Goal: Navigation & Orientation: Understand site structure

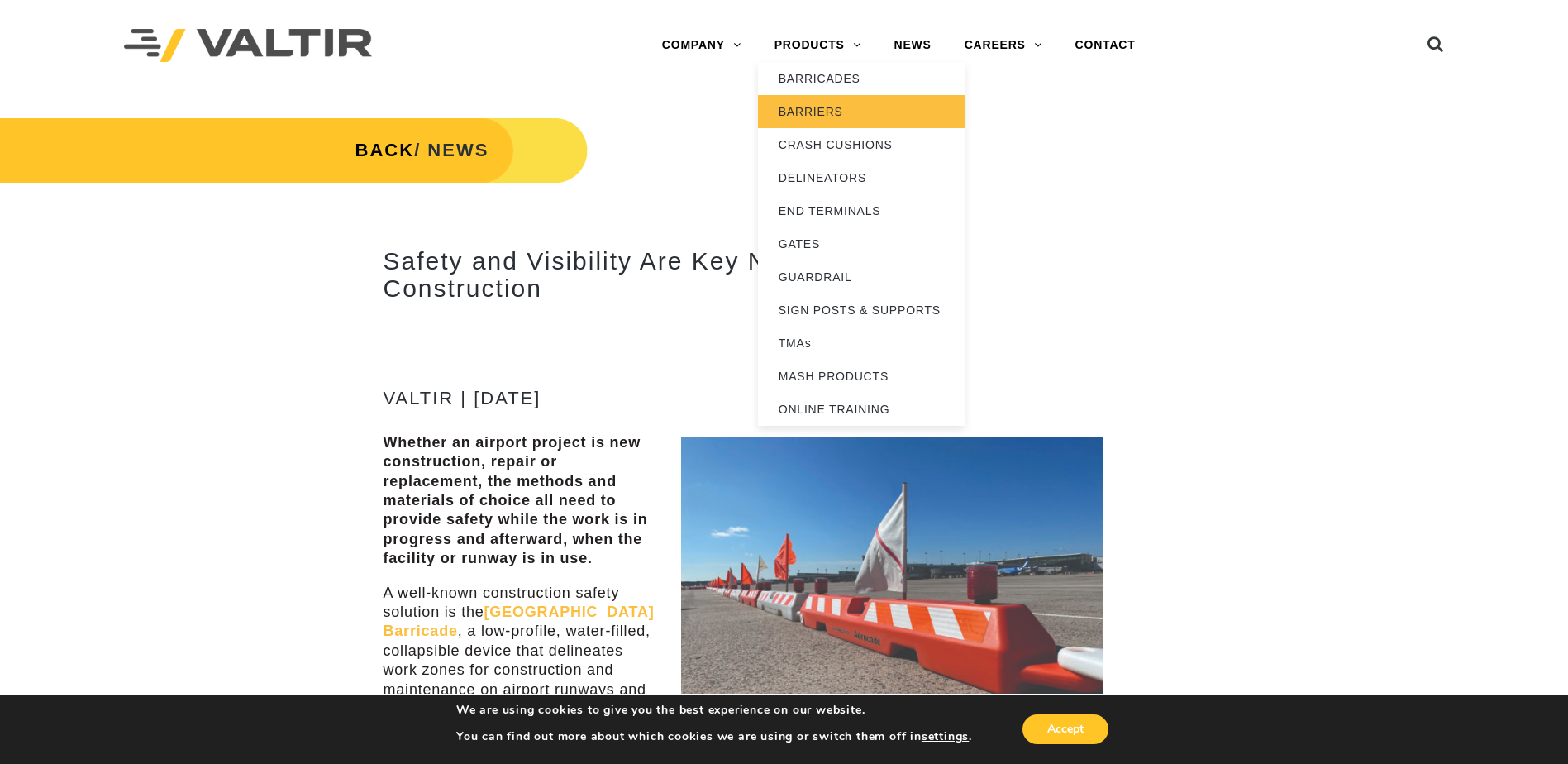
click at [823, 110] on link "BARRIERS" at bounding box center [861, 111] width 206 height 33
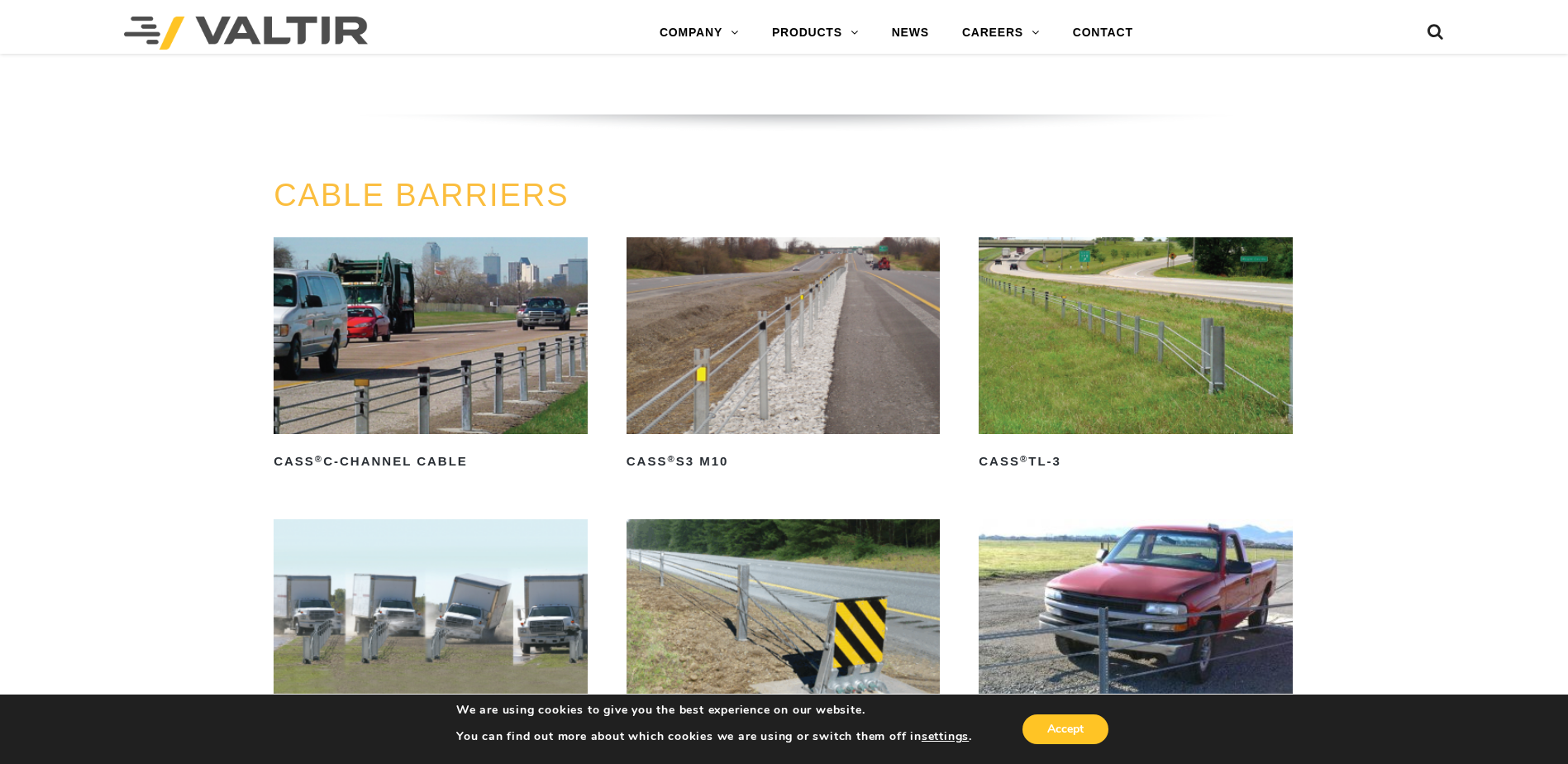
scroll to position [744, 0]
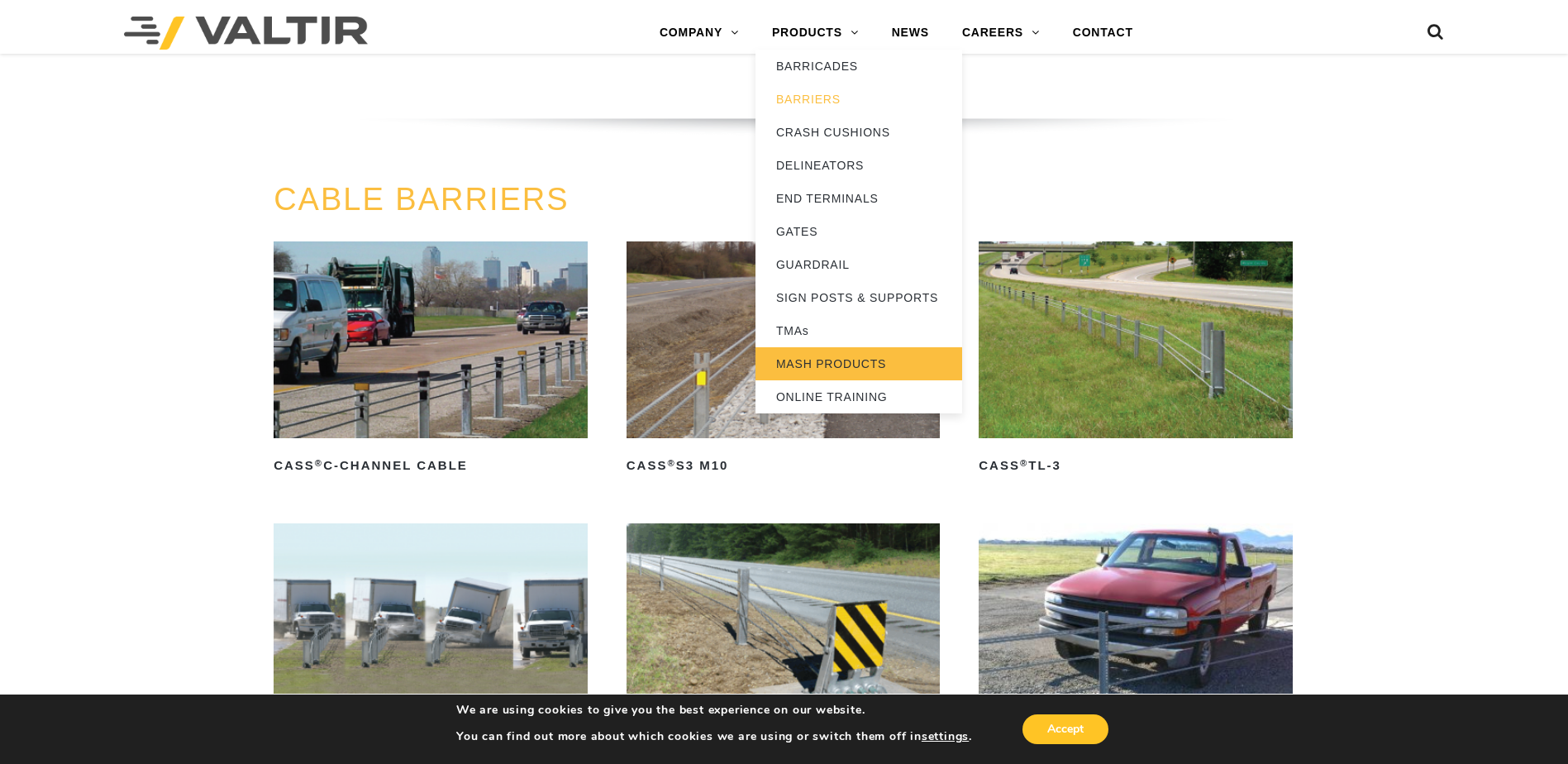
click at [829, 364] on link "MASH PRODUCTS" at bounding box center [858, 363] width 206 height 33
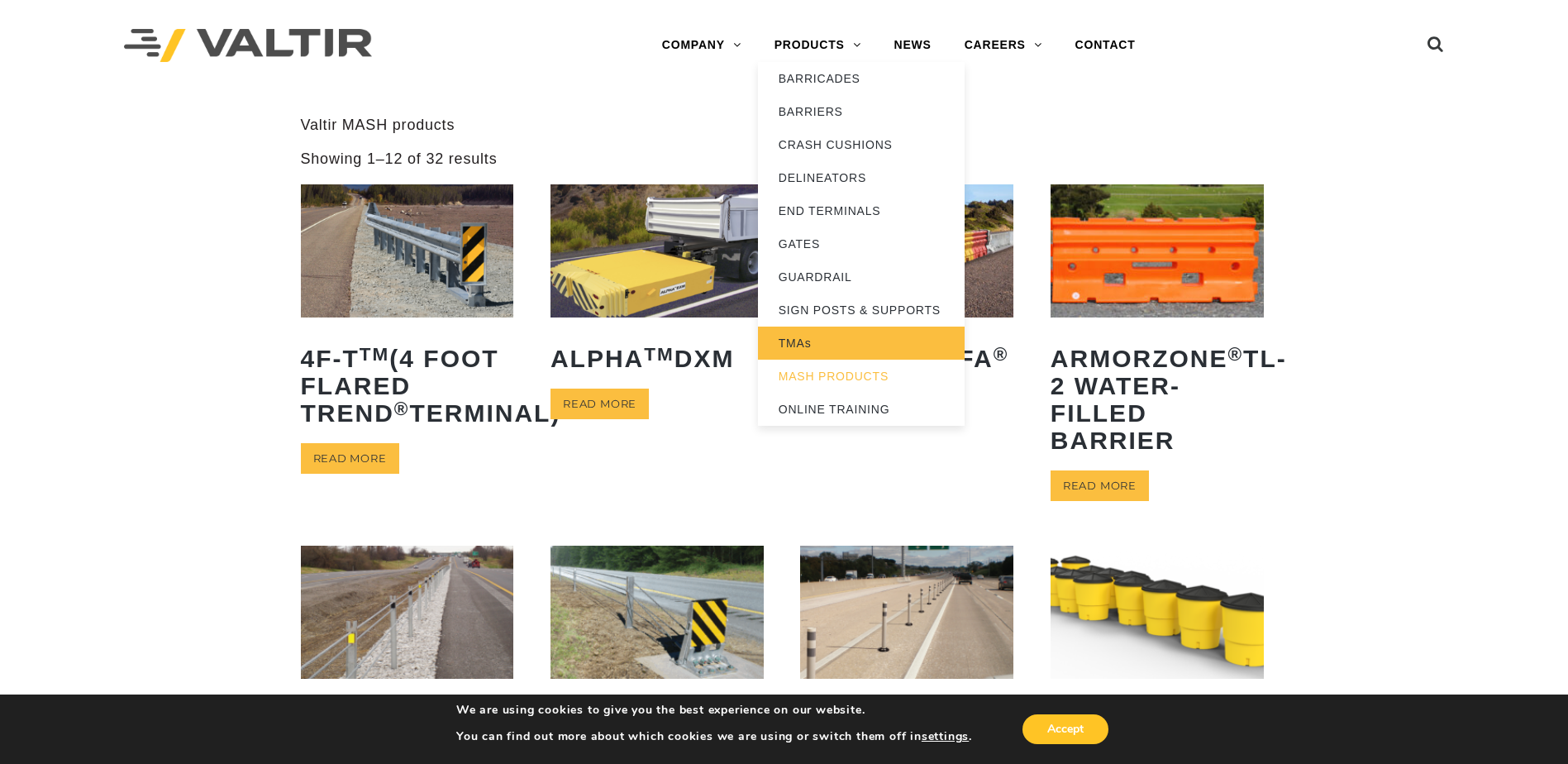
click at [810, 346] on link "TMAs" at bounding box center [861, 342] width 206 height 33
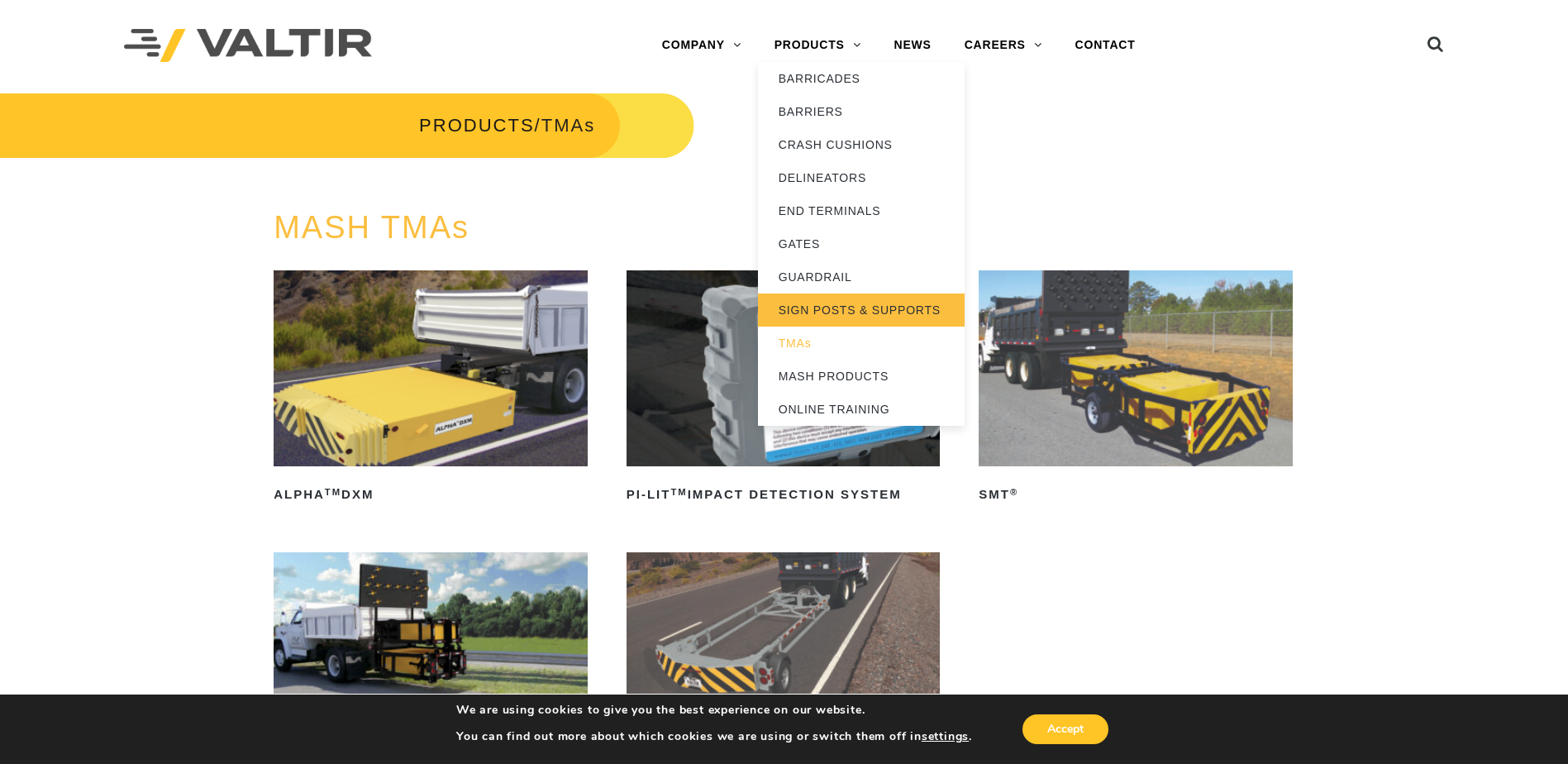
click at [824, 307] on link "SIGN POSTS & SUPPORTS" at bounding box center [861, 309] width 206 height 33
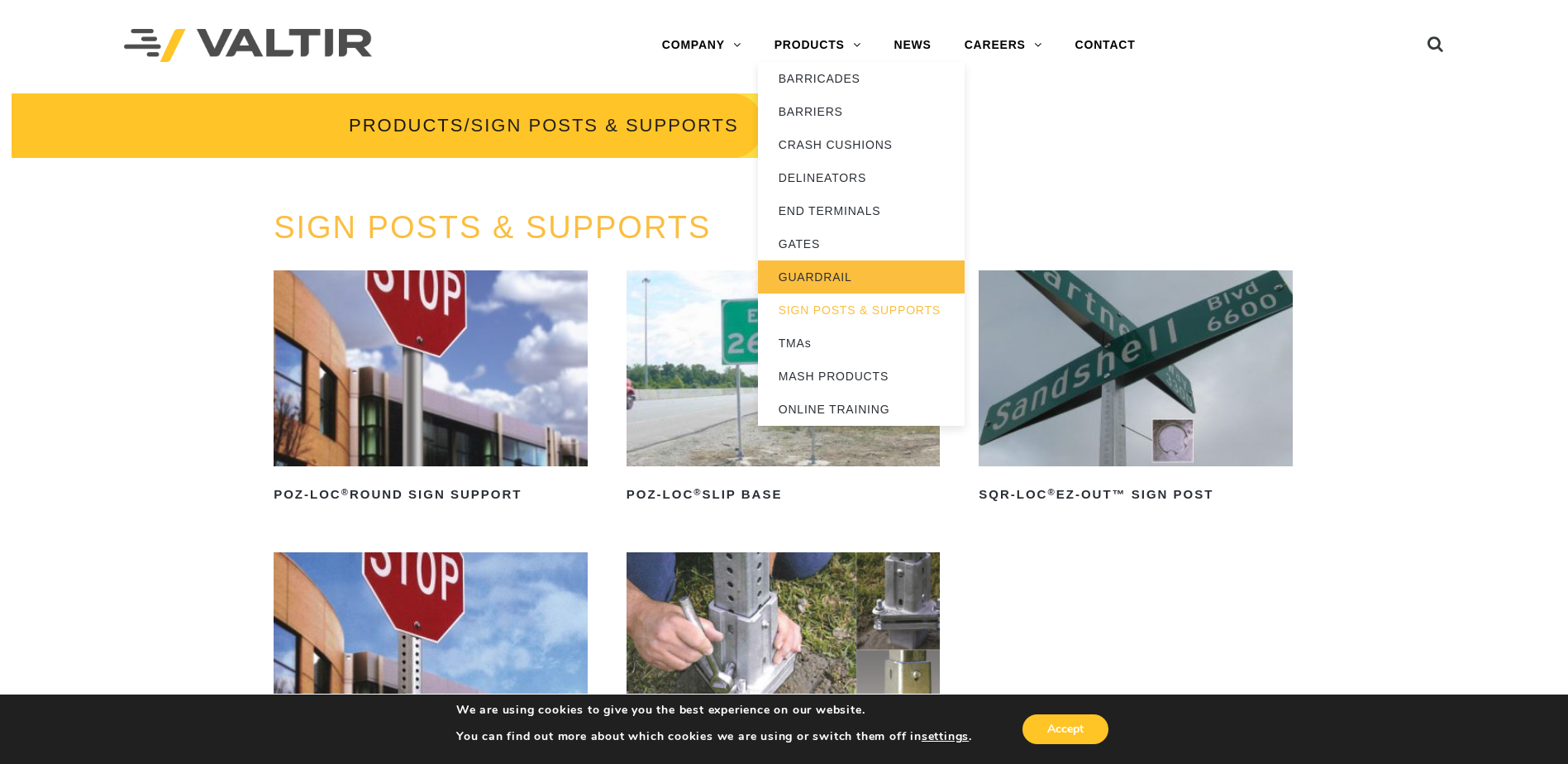
click at [808, 274] on link "GUARDRAIL" at bounding box center [861, 276] width 206 height 33
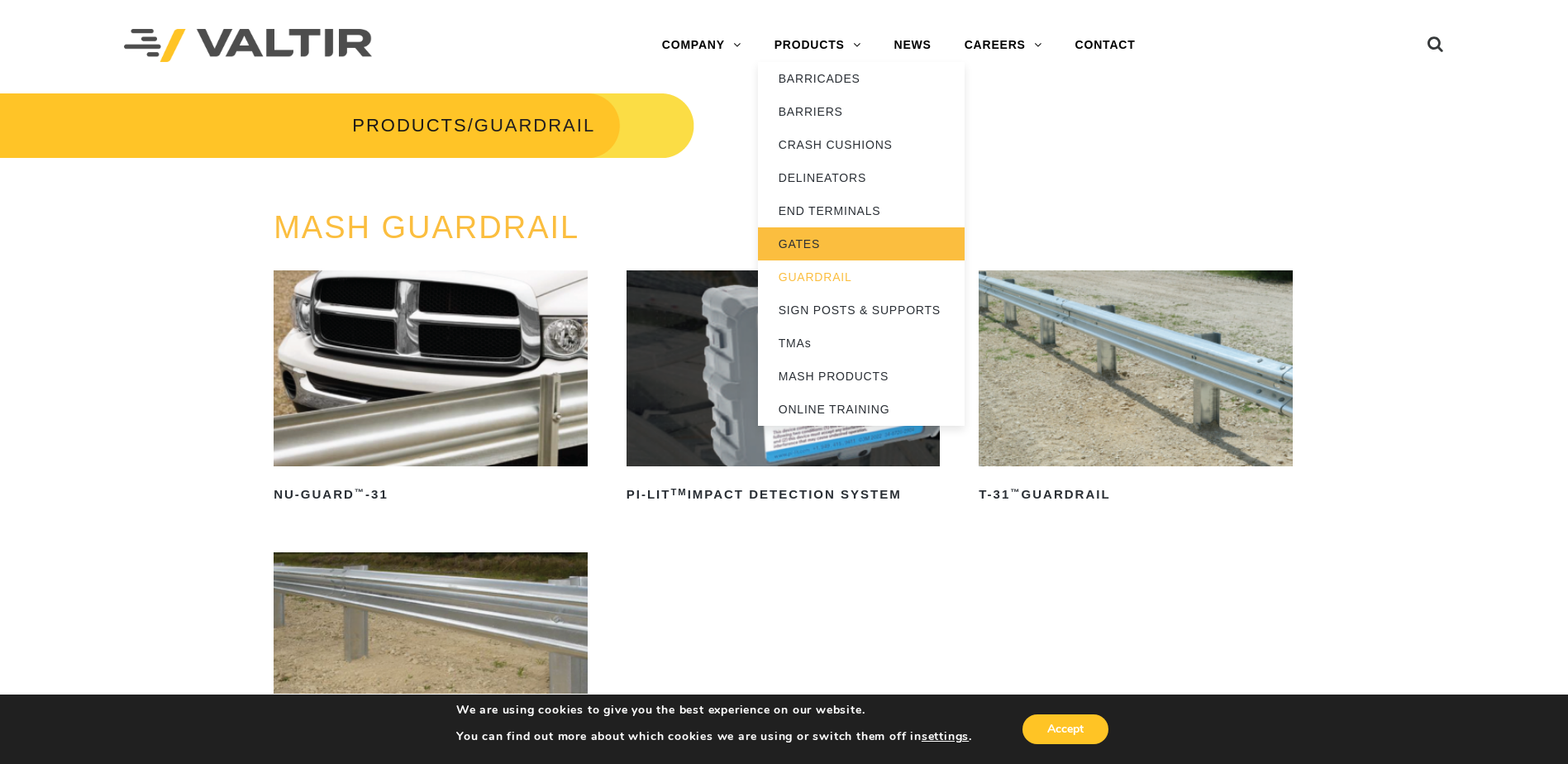
click at [809, 238] on link "GATES" at bounding box center [861, 243] width 206 height 33
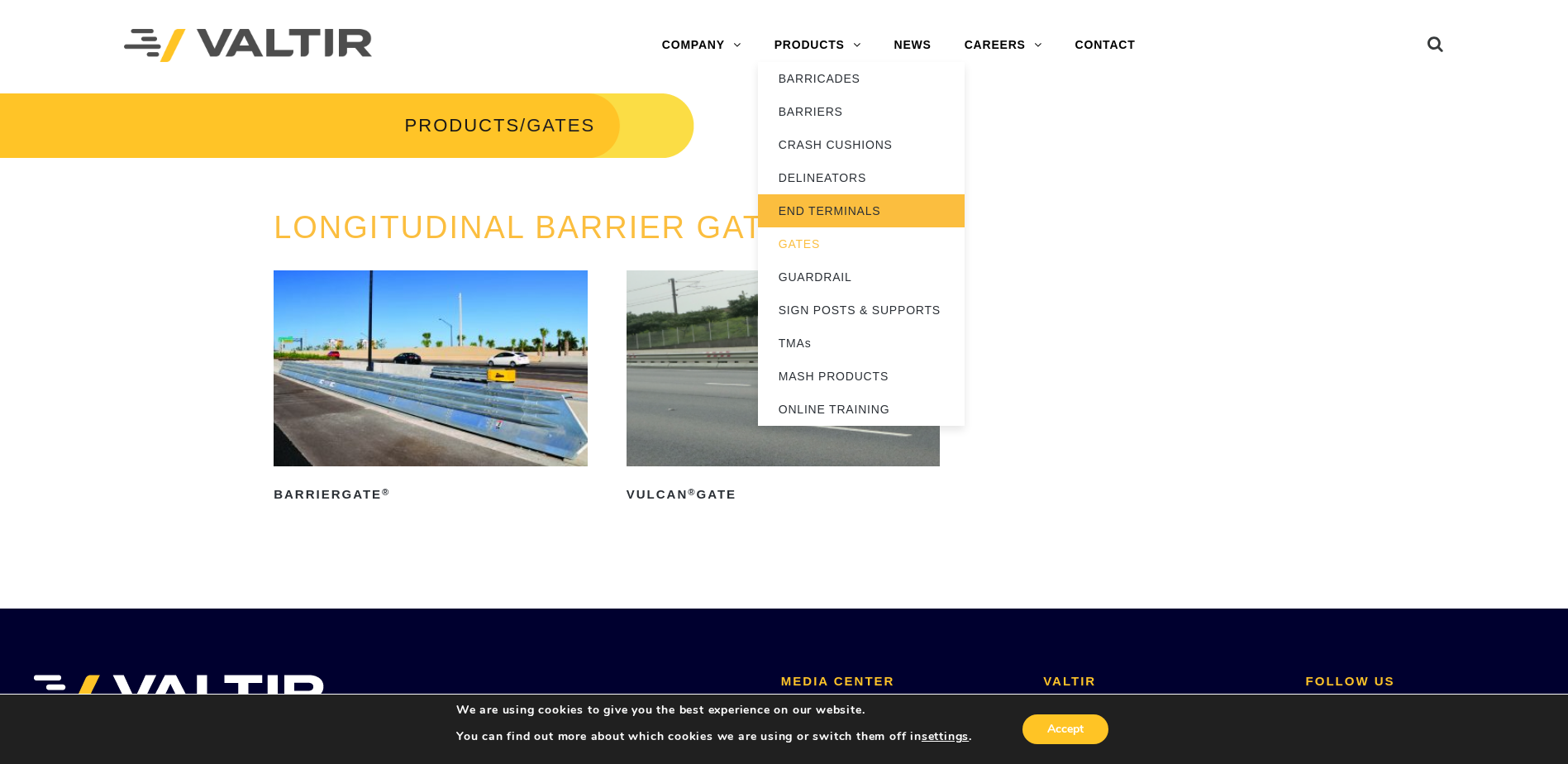
click at [801, 210] on link "END TERMINALS" at bounding box center [861, 210] width 206 height 33
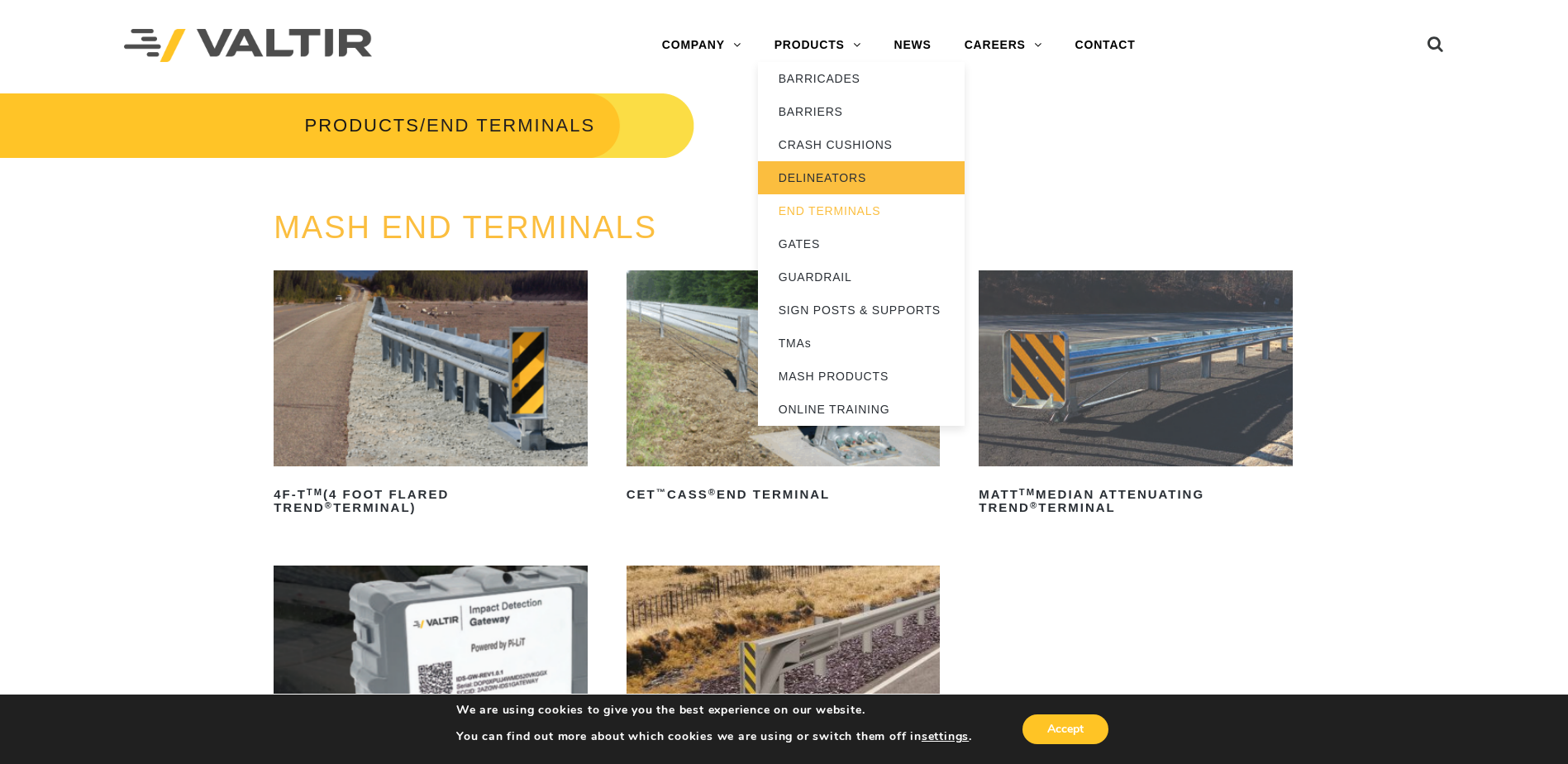
click at [810, 178] on link "DELINEATORS" at bounding box center [861, 177] width 206 height 33
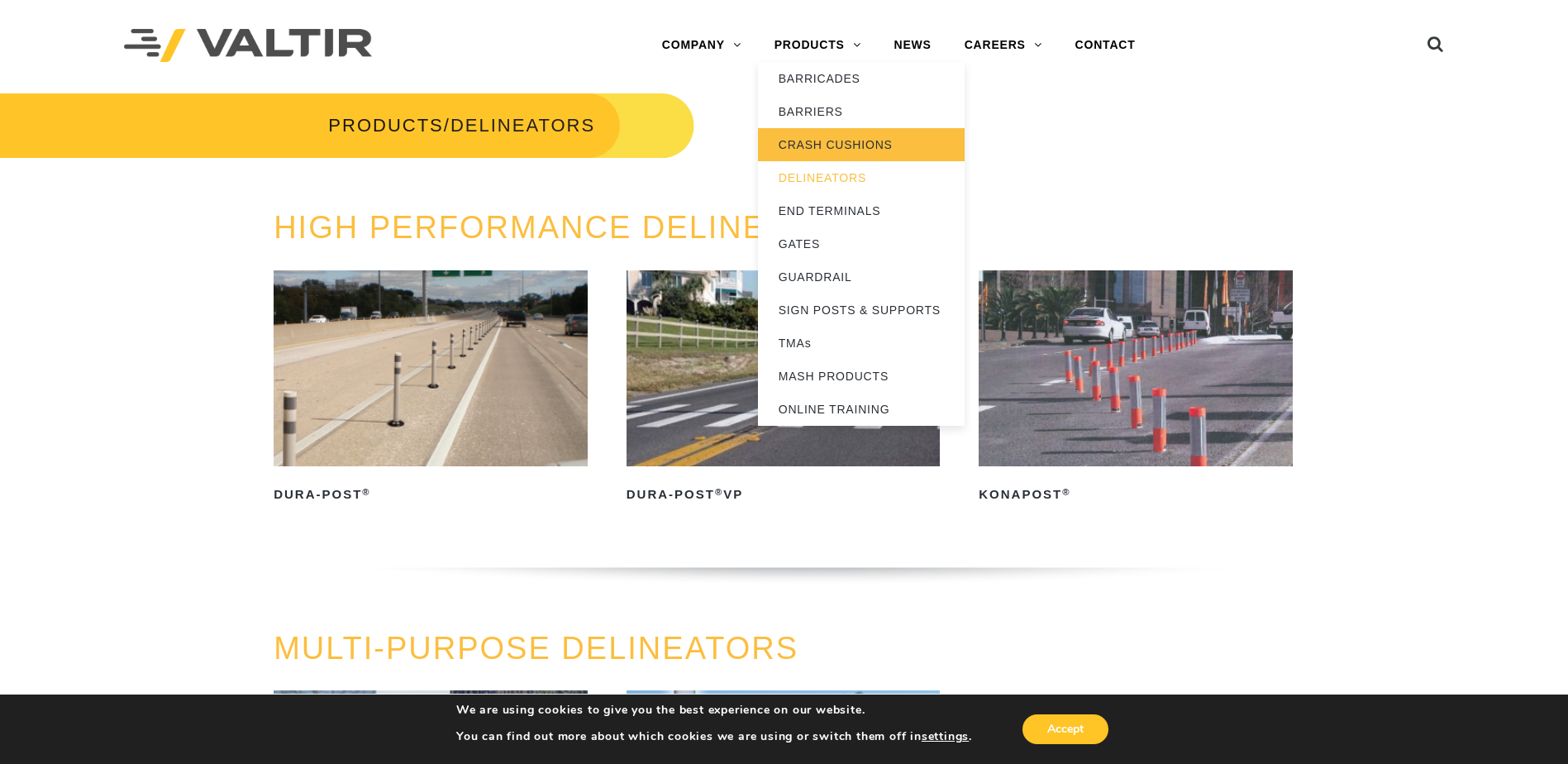
click at [819, 141] on link "CRASH CUSHIONS" at bounding box center [861, 144] width 206 height 33
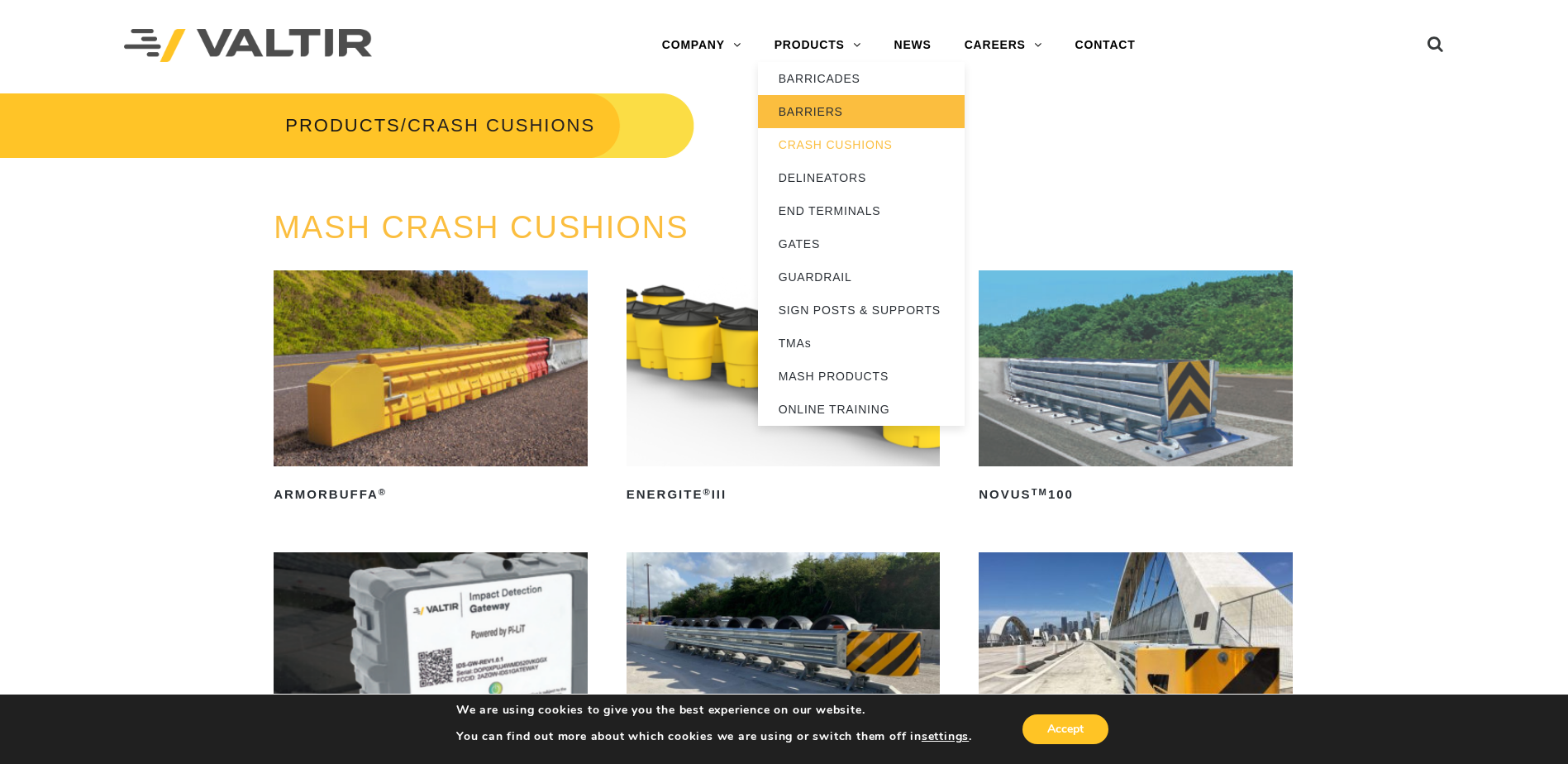
click at [812, 110] on link "BARRIERS" at bounding box center [861, 111] width 206 height 33
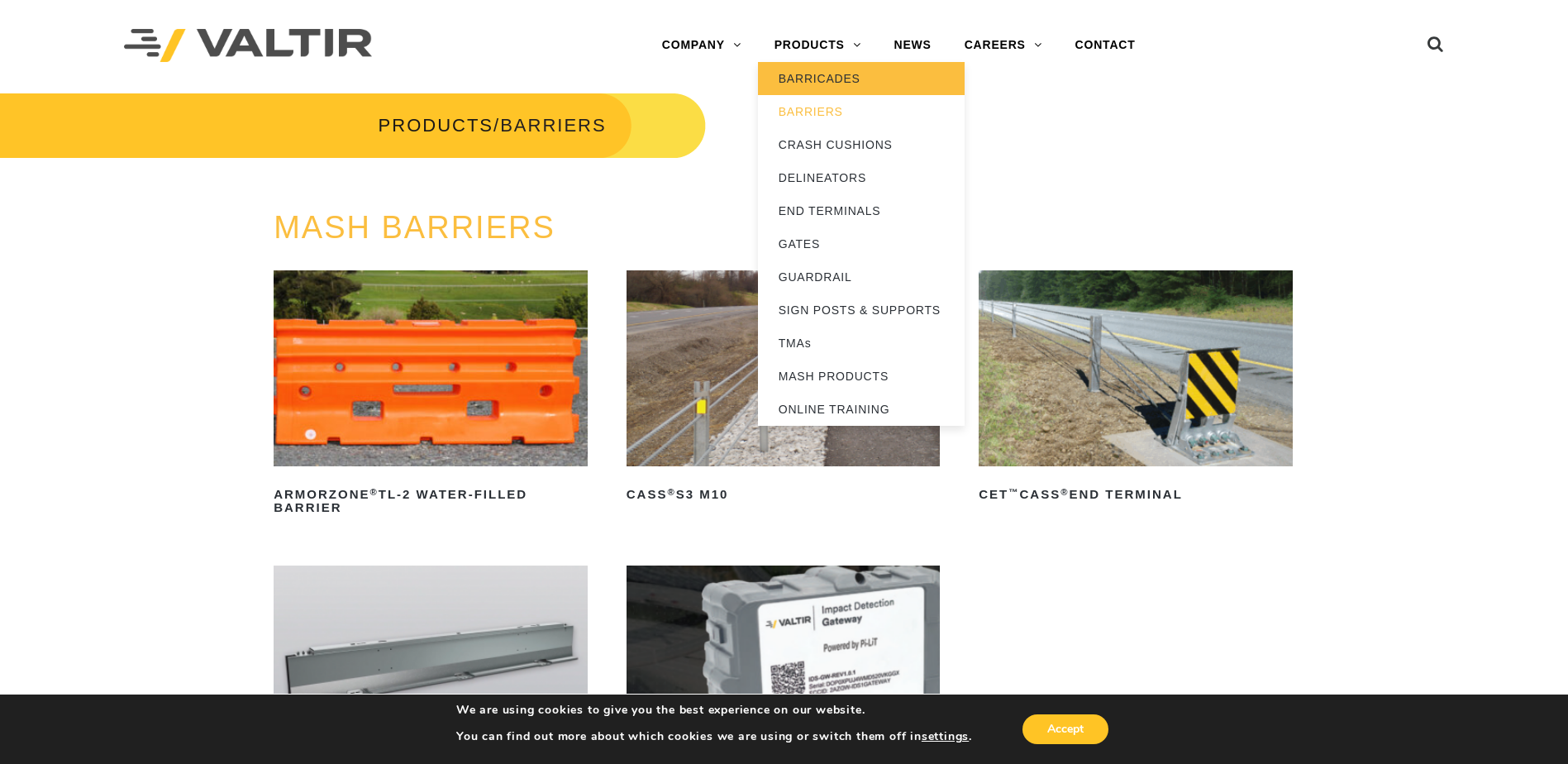
click at [820, 78] on link "BARRICADES" at bounding box center [861, 78] width 206 height 33
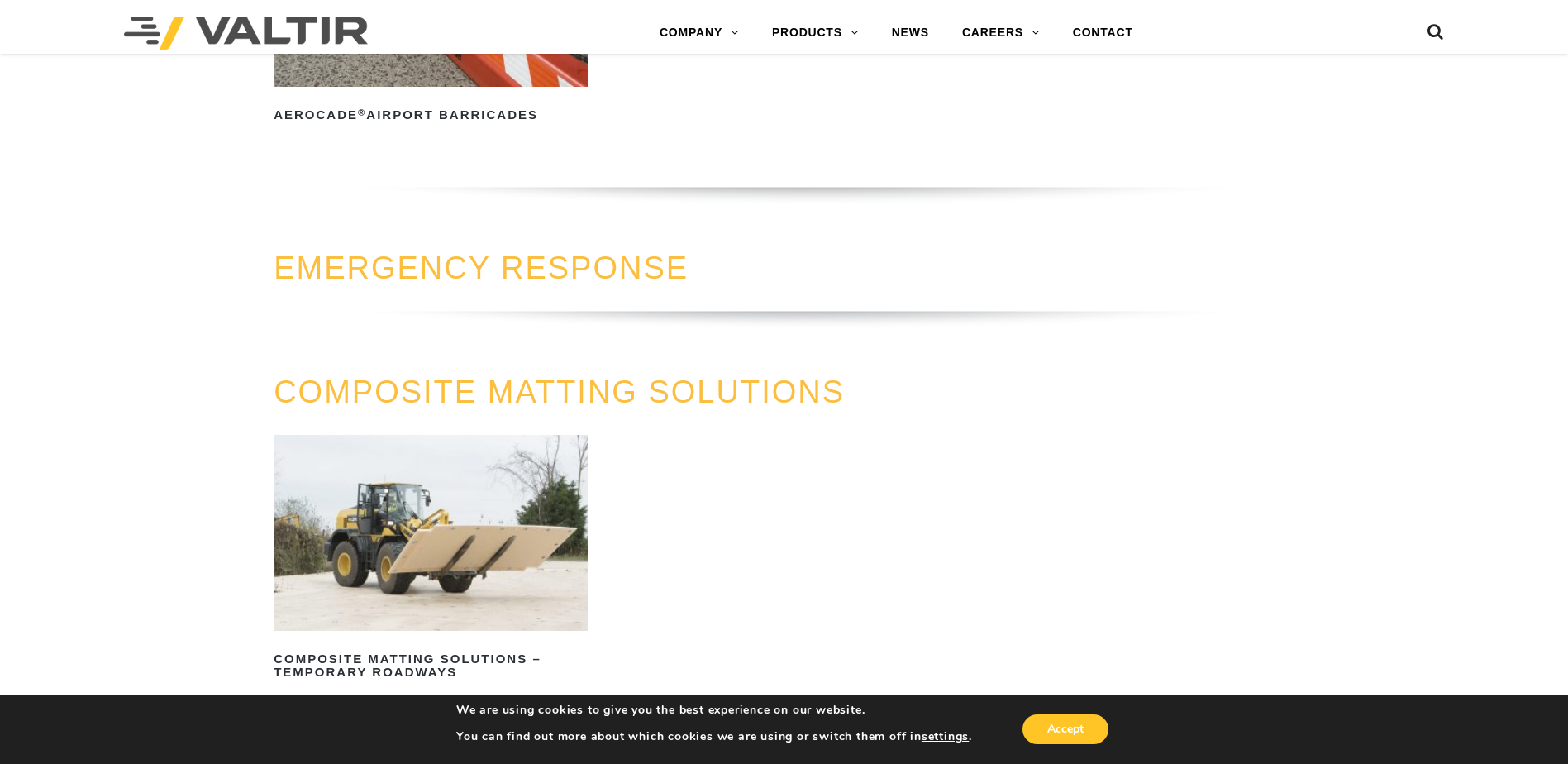
scroll to position [1570, 0]
